Goal: Information Seeking & Learning: Find specific fact

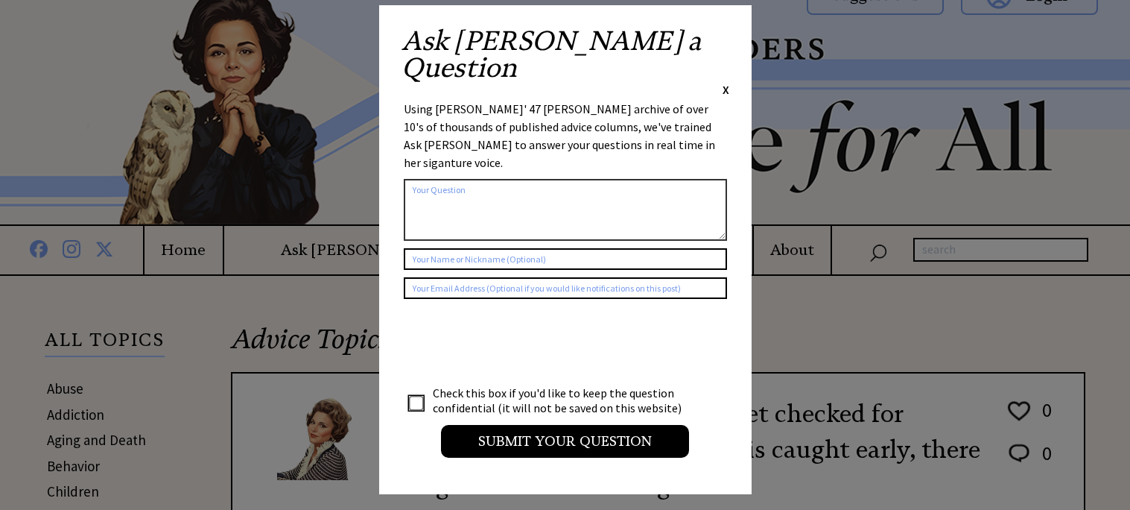
scroll to position [25, 0]
click at [727, 82] on span "X" at bounding box center [726, 89] width 7 height 15
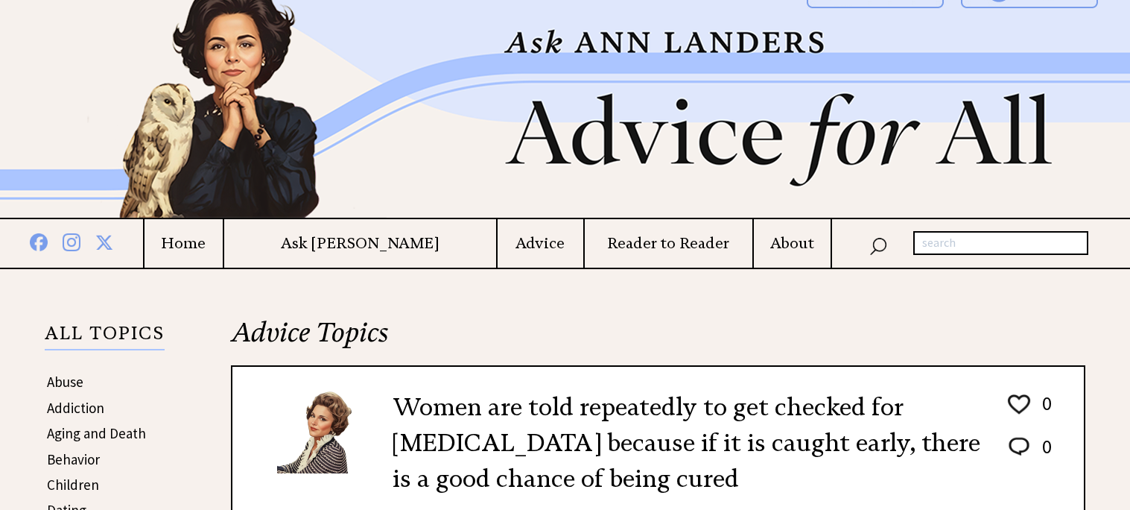
scroll to position [0, 0]
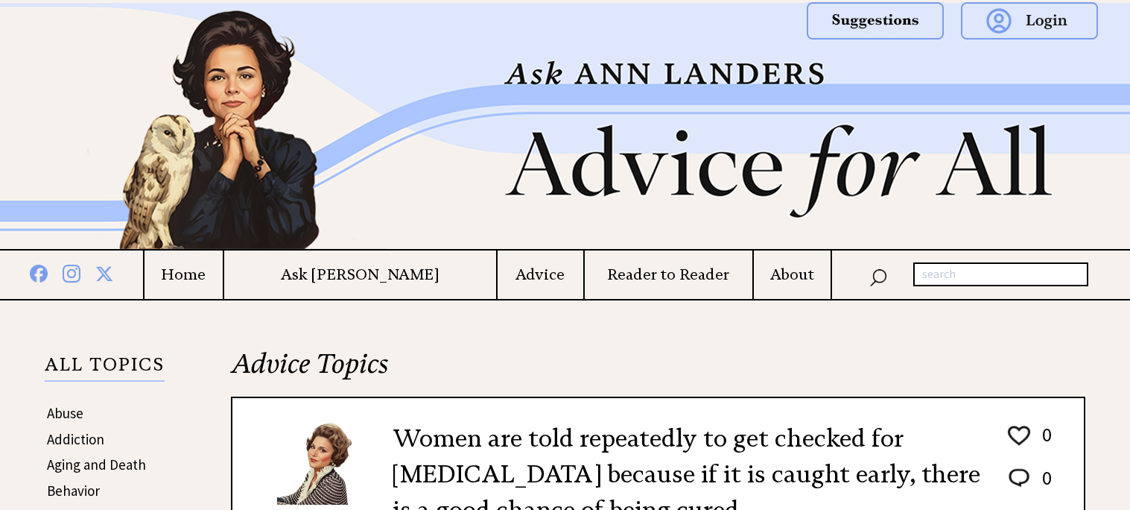
click at [939, 272] on input "text" at bounding box center [1000, 274] width 175 height 24
type input "national [MEDICAL_DATA] act"
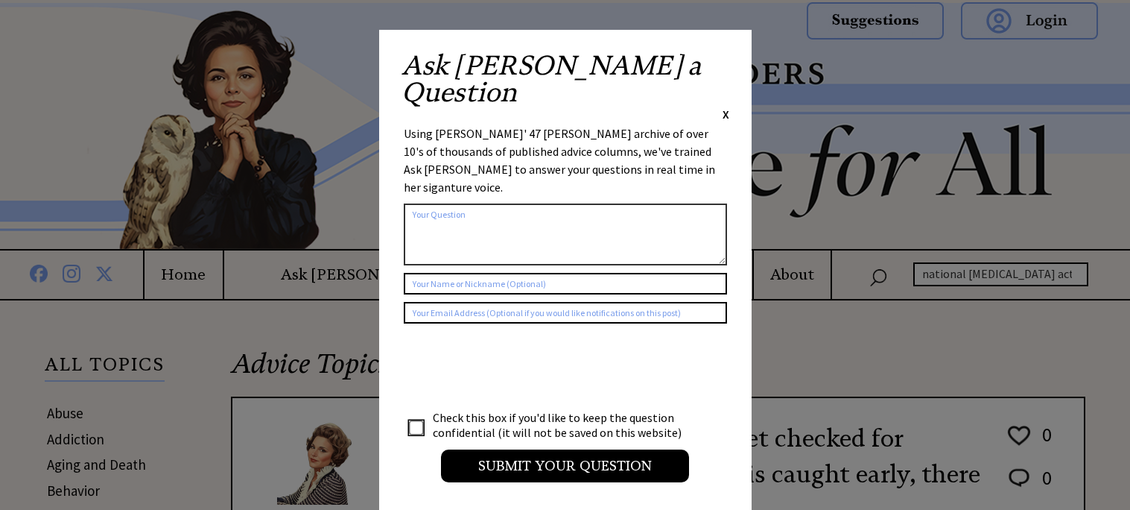
click at [724, 107] on span "X" at bounding box center [726, 114] width 7 height 15
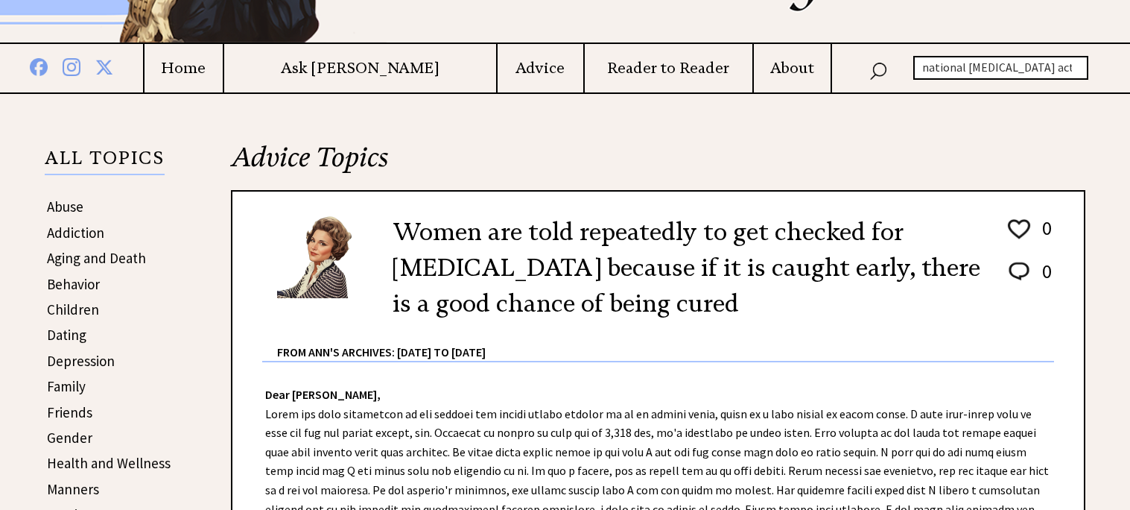
scroll to position [186, 0]
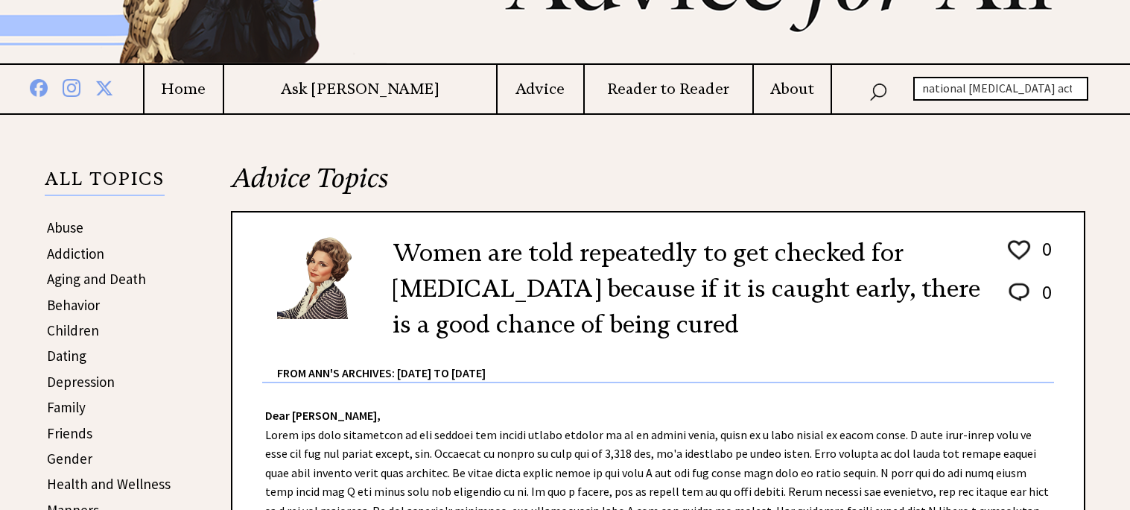
click at [972, 89] on input "national cancer act" at bounding box center [1000, 89] width 175 height 24
click at [972, 88] on input "national cancer act" at bounding box center [1000, 89] width 175 height 24
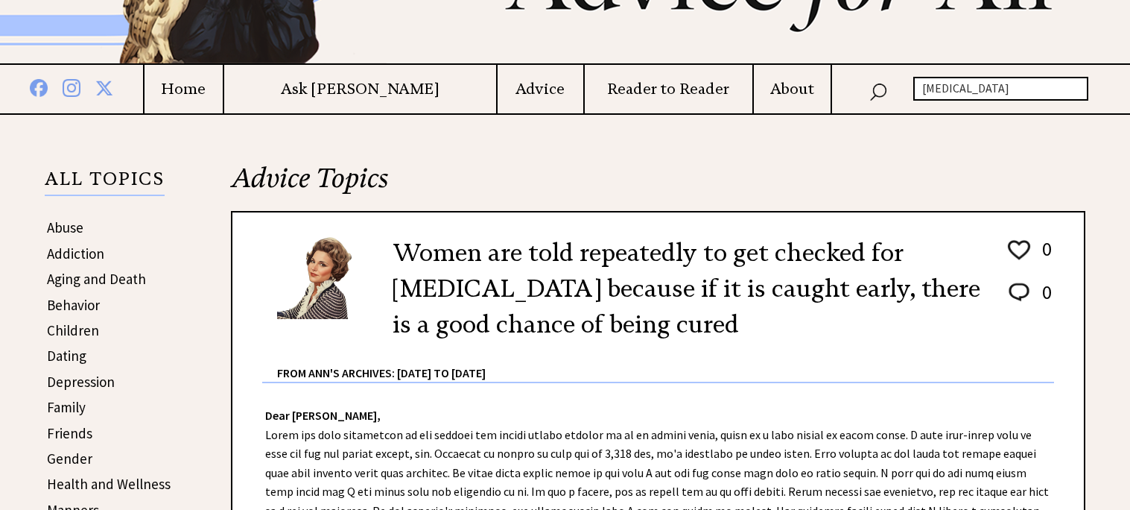
type input "[MEDICAL_DATA]"
